Goal: Information Seeking & Learning: Compare options

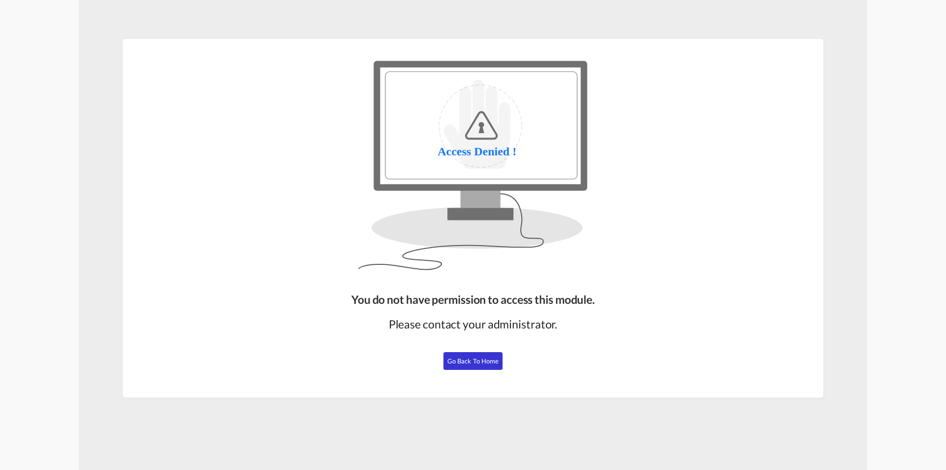
click at [519, 338] on div "You do not have permission to access this module. Please contact your administr…" at bounding box center [472, 340] width 251 height 106
click at [493, 357] on span "Go Back to Home" at bounding box center [473, 361] width 52 height 8
